Goal: Information Seeking & Learning: Learn about a topic

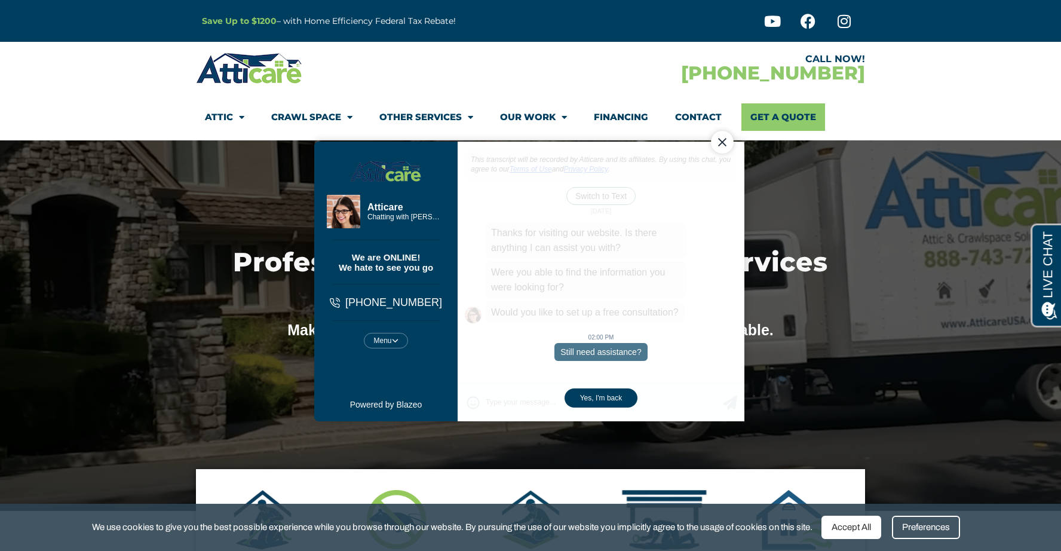
click at [720, 143] on div "Close Chat" at bounding box center [722, 142] width 23 height 23
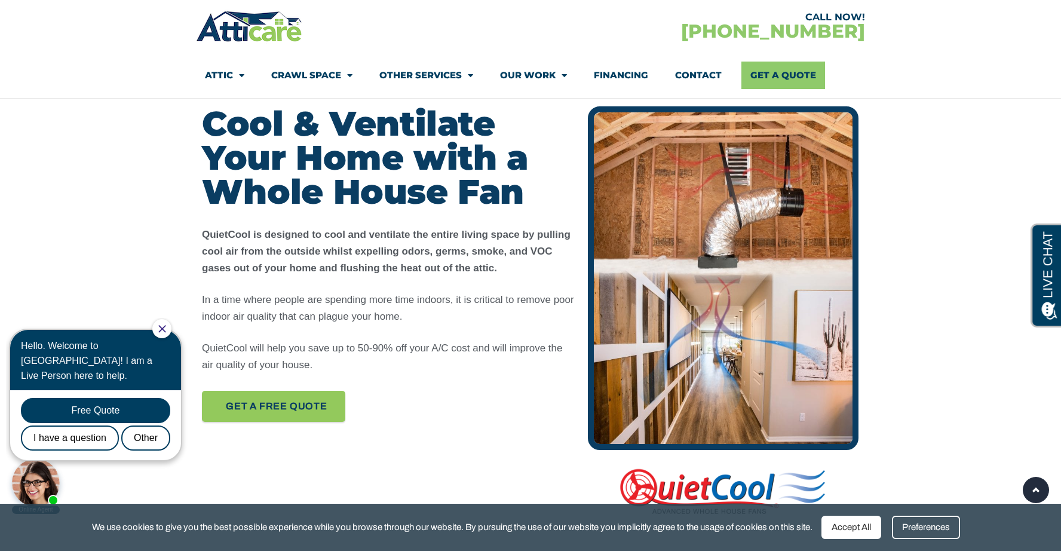
scroll to position [534, 0]
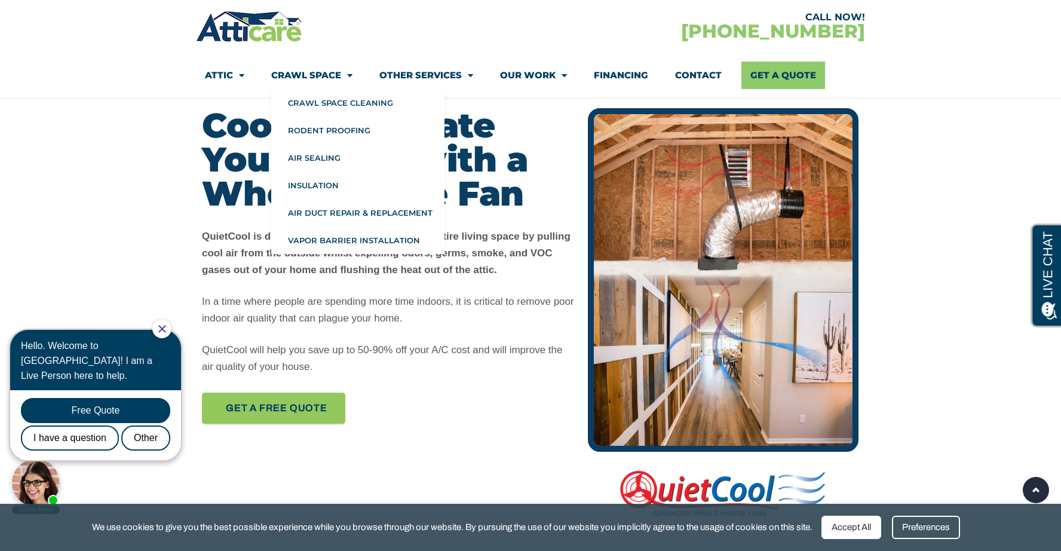
click at [329, 76] on link "Crawl Space" at bounding box center [311, 75] width 81 height 27
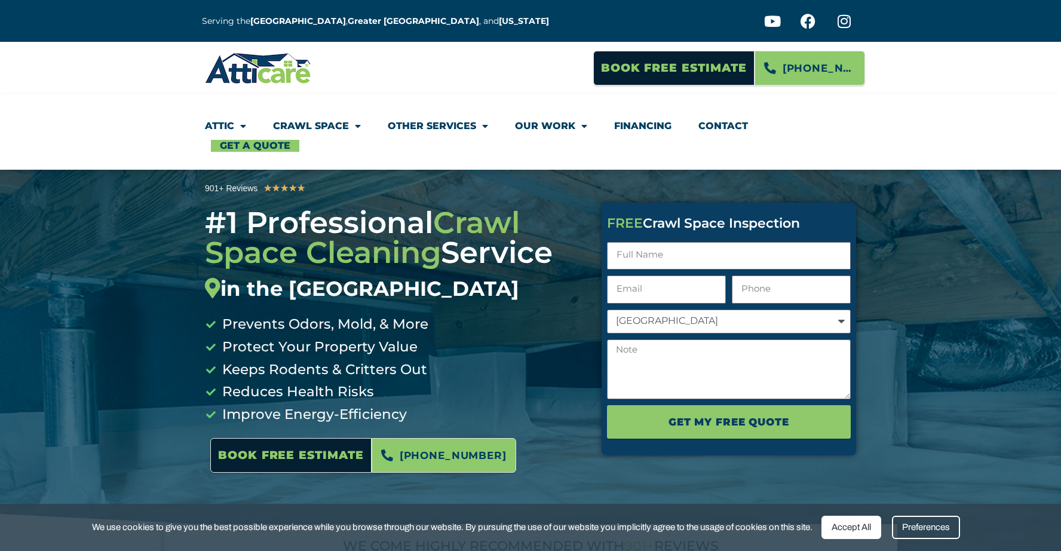
click at [303, 121] on link "Crawl Space" at bounding box center [317, 125] width 88 height 27
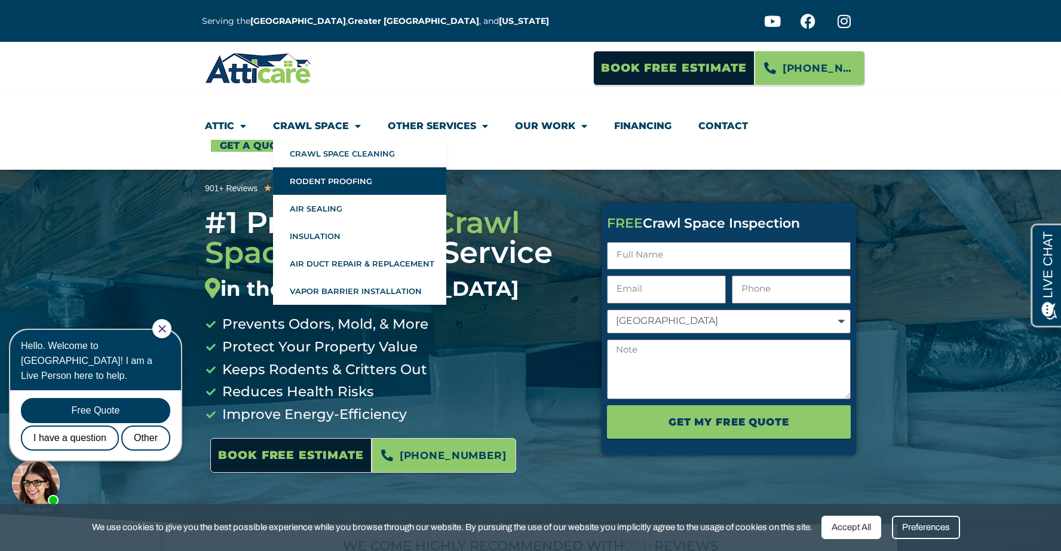
click at [322, 185] on link "Rodent Proofing" at bounding box center [359, 180] width 173 height 27
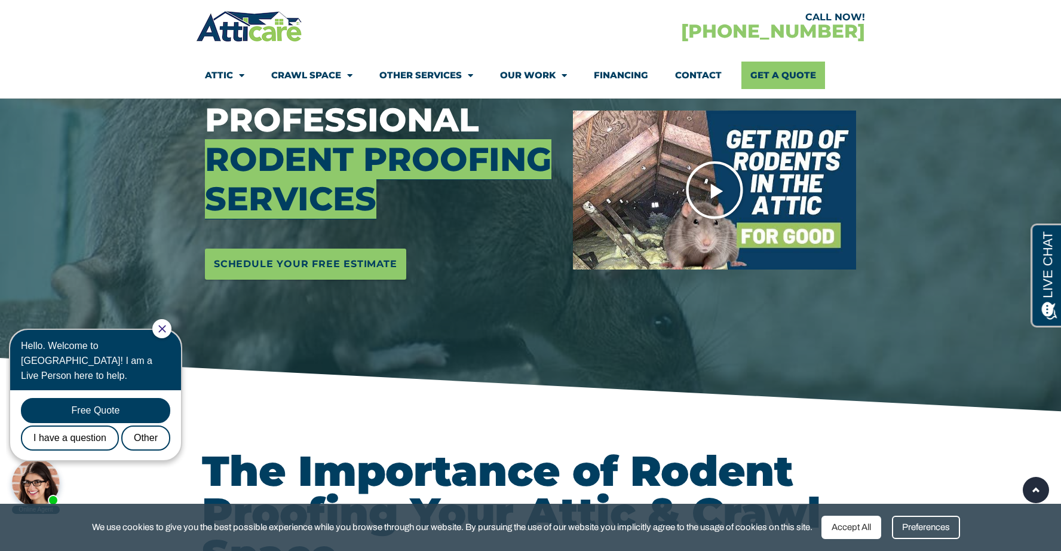
click at [705, 199] on icon "Play Video" at bounding box center [714, 190] width 60 height 60
